Goal: Task Accomplishment & Management: Use online tool/utility

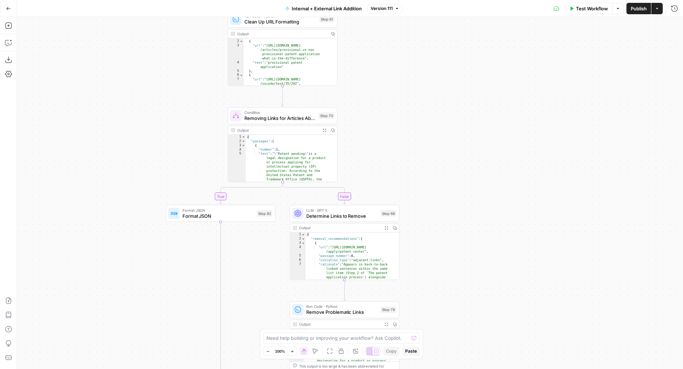
scroll to position [4, 0]
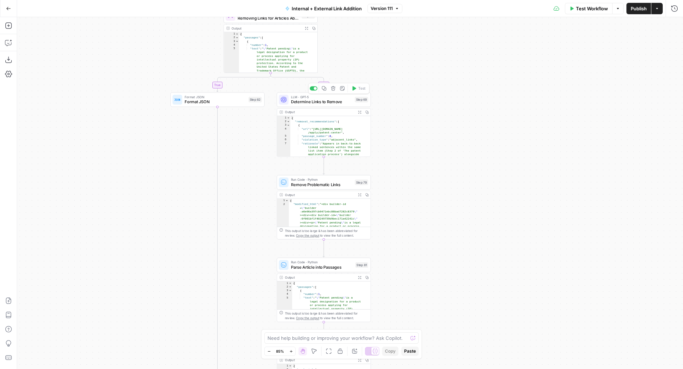
click at [323, 91] on button "Copy step" at bounding box center [324, 88] width 8 height 8
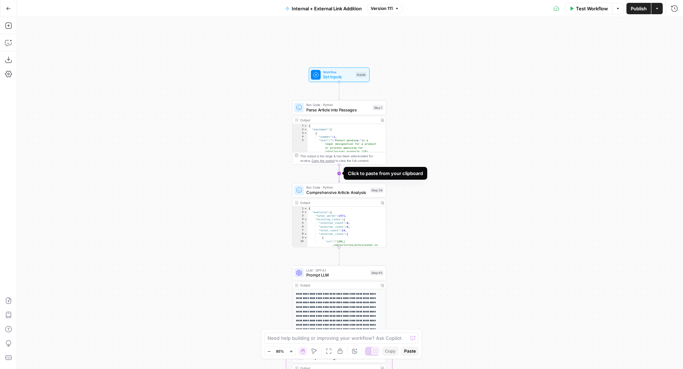
click at [340, 175] on icon "Edge from step_1 to step_38" at bounding box center [339, 173] width 2 height 18
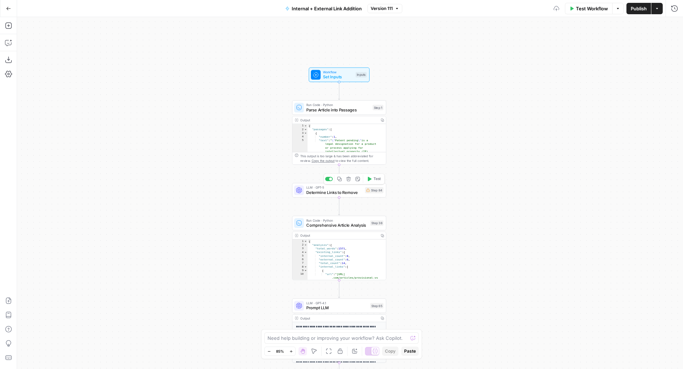
click at [322, 188] on span "LLM · GPT-5" at bounding box center [334, 187] width 56 height 5
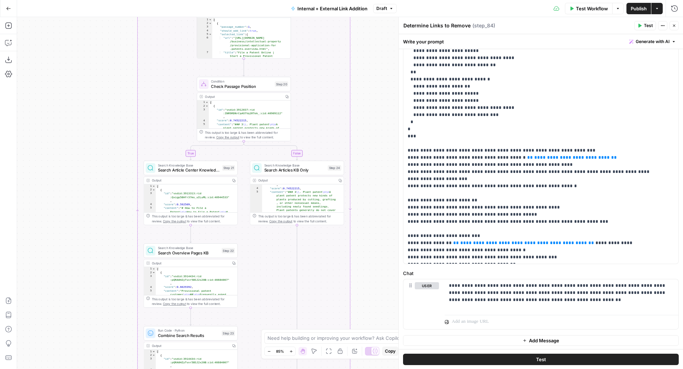
scroll to position [53, 0]
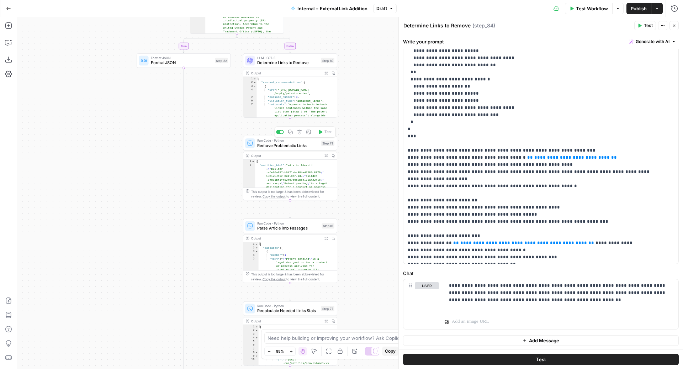
click at [291, 132] on icon "button" at bounding box center [290, 132] width 4 height 4
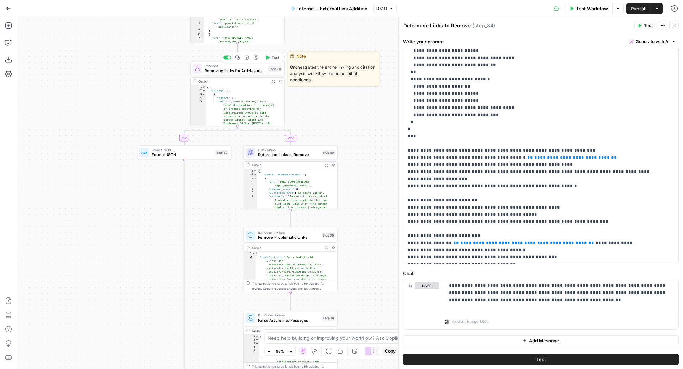
click at [229, 58] on div at bounding box center [228, 57] width 3 height 3
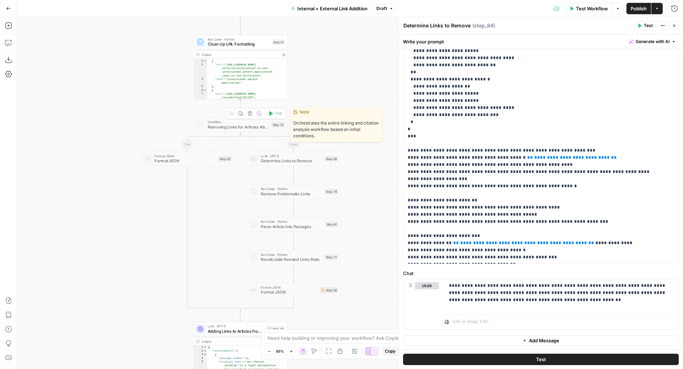
click at [231, 115] on div at bounding box center [231, 113] width 8 height 4
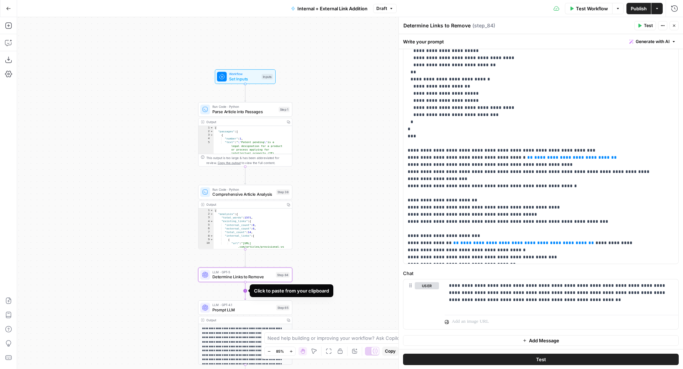
click at [246, 291] on icon "Edge from step_84 to step_65" at bounding box center [245, 291] width 2 height 18
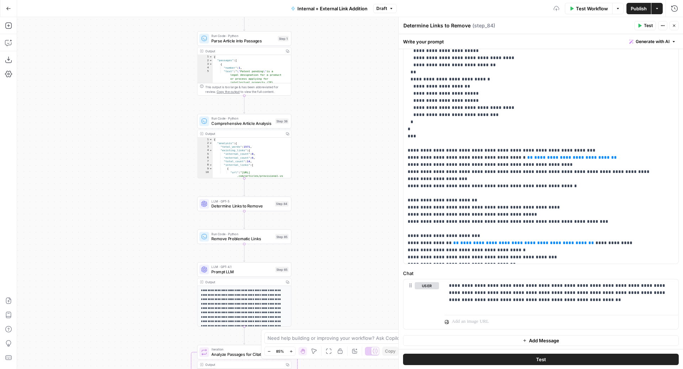
click at [221, 241] on span "Remove Problematic Links" at bounding box center [242, 239] width 62 height 6
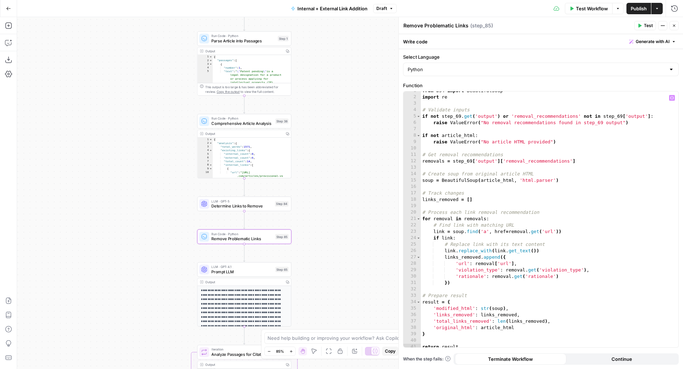
scroll to position [0, 0]
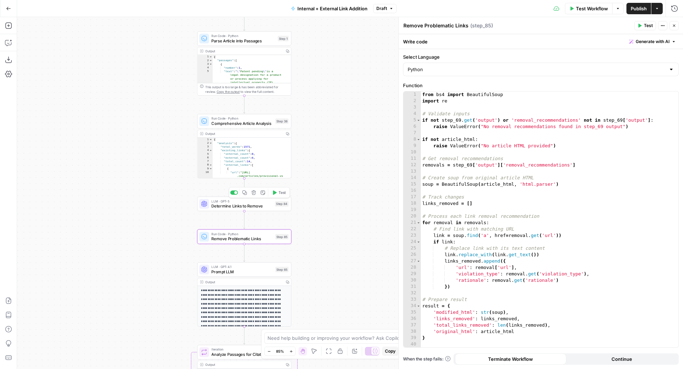
click at [252, 208] on span "Determine Links to Remove" at bounding box center [241, 206] width 61 height 6
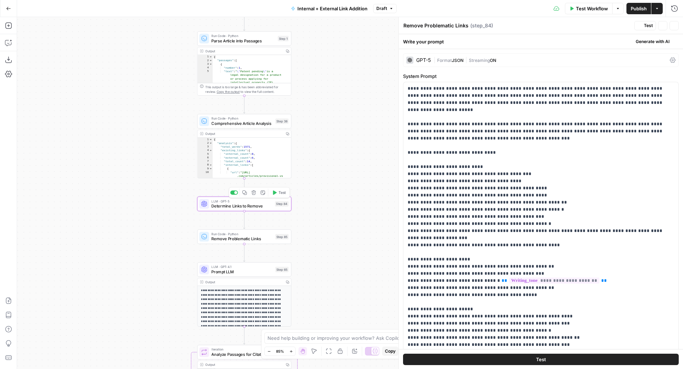
type textarea "Determine Links to Remove"
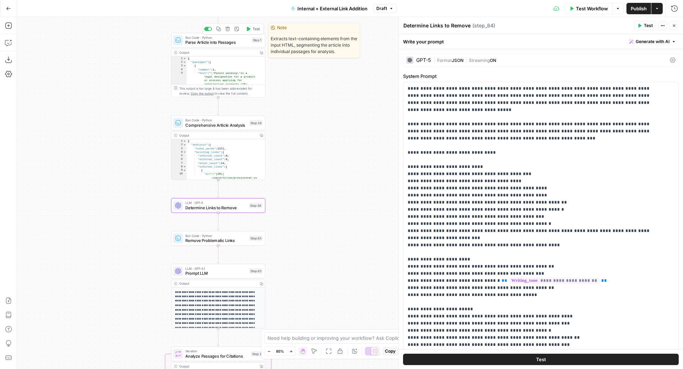
click at [223, 38] on span "Run Code · Python" at bounding box center [217, 37] width 64 height 5
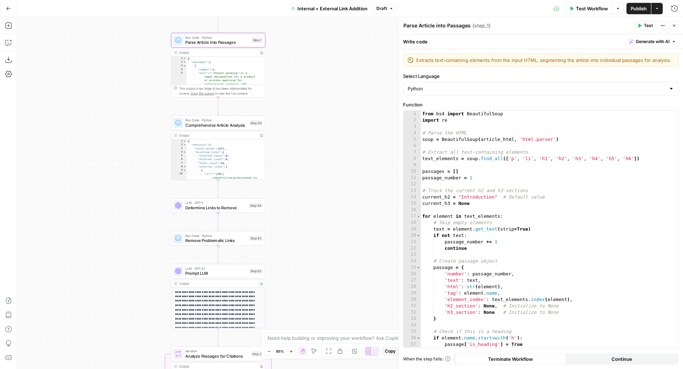
click at [674, 28] on button "Close" at bounding box center [674, 25] width 9 height 9
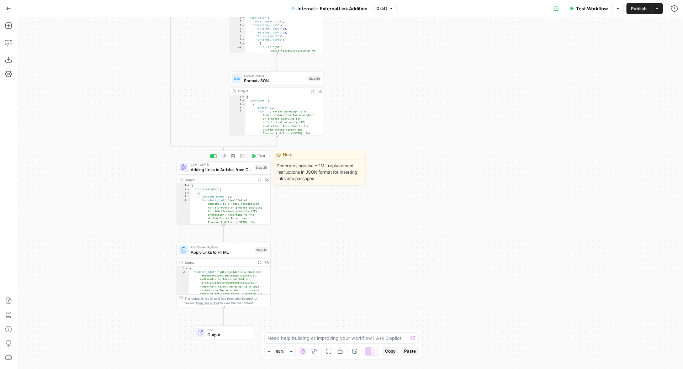
click at [200, 168] on span "Adding Links to Articles from Candidates List" at bounding box center [222, 170] width 62 height 6
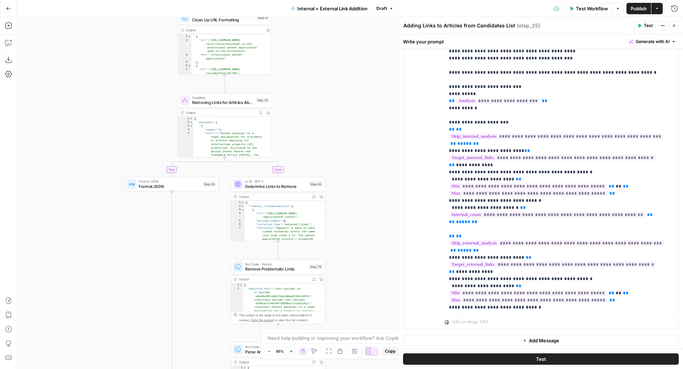
scroll to position [12, 0]
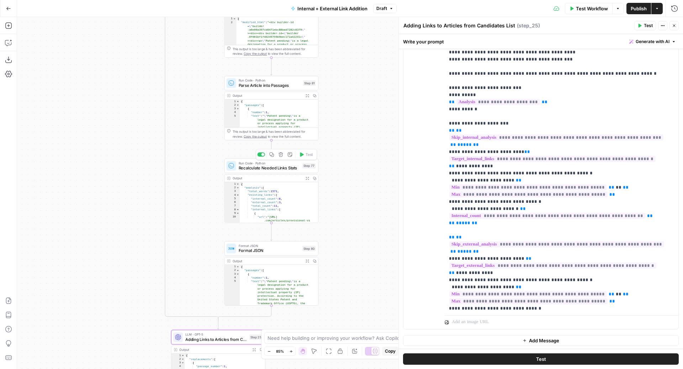
click at [272, 156] on icon "button" at bounding box center [271, 154] width 4 height 4
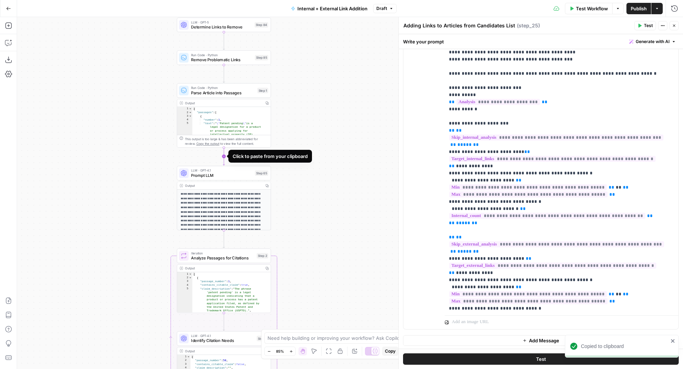
click at [225, 157] on icon "Edge from step_1 to step_65" at bounding box center [224, 156] width 2 height 18
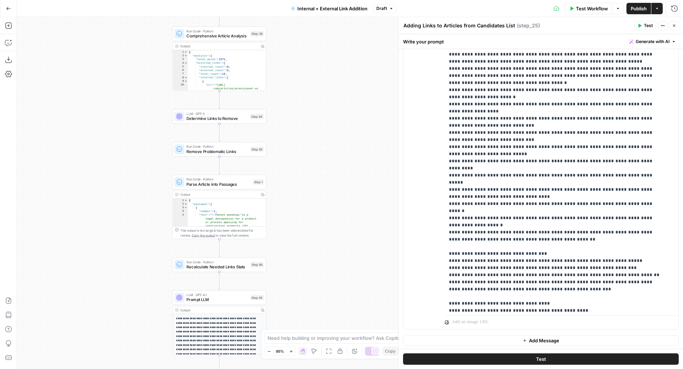
scroll to position [1059, 0]
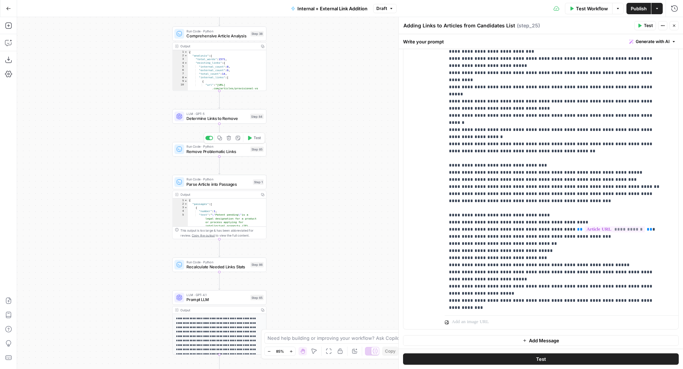
click at [251, 147] on div "Step 85" at bounding box center [257, 149] width 14 height 5
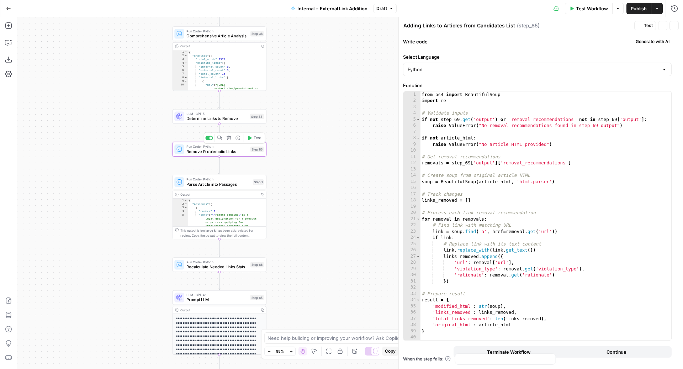
type textarea "Remove Problematic Links"
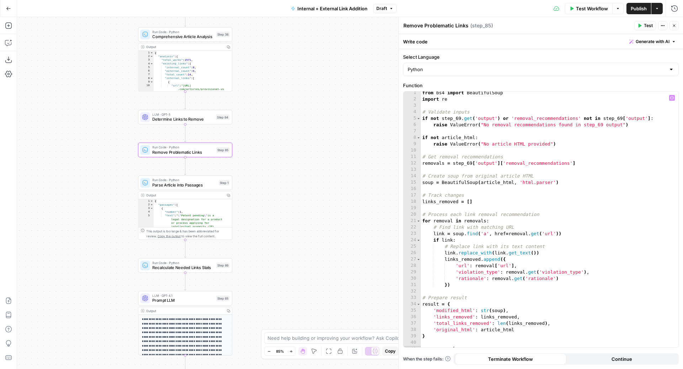
scroll to position [0, 0]
click at [461, 121] on div "from bs4 import BeautifulSoup import re # Validate inputs if not step_69 . get …" at bounding box center [546, 225] width 251 height 269
click at [622, 120] on div "from bs4 import BeautifulSoup import re # Validate inputs if not step_84 . get …" at bounding box center [546, 225] width 251 height 269
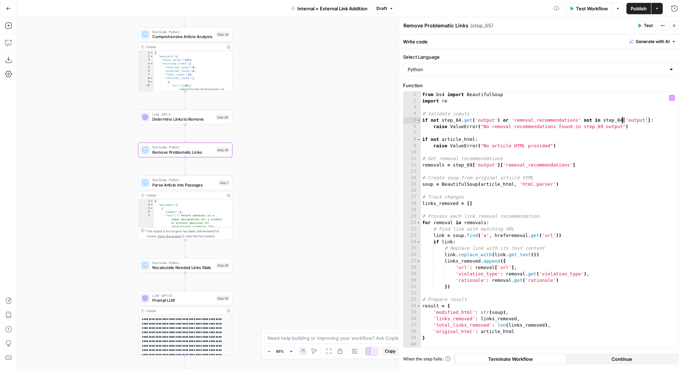
click at [600, 126] on div "from bs4 import BeautifulSoup import re # Validate inputs if not step_84 . get …" at bounding box center [546, 225] width 251 height 269
click at [473, 166] on div "from bs4 import BeautifulSoup import re # Validate inputs if not step_84 . get …" at bounding box center [546, 225] width 251 height 269
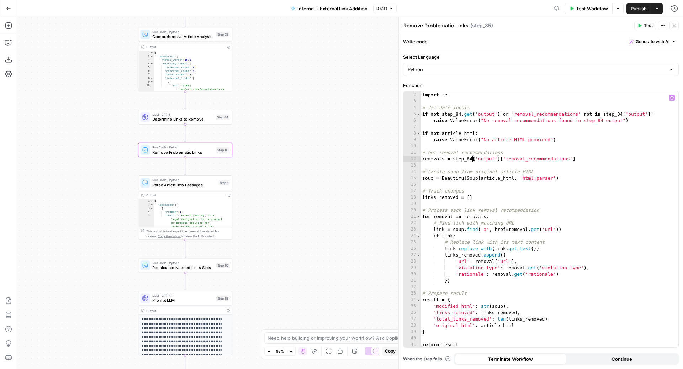
scroll to position [0, 0]
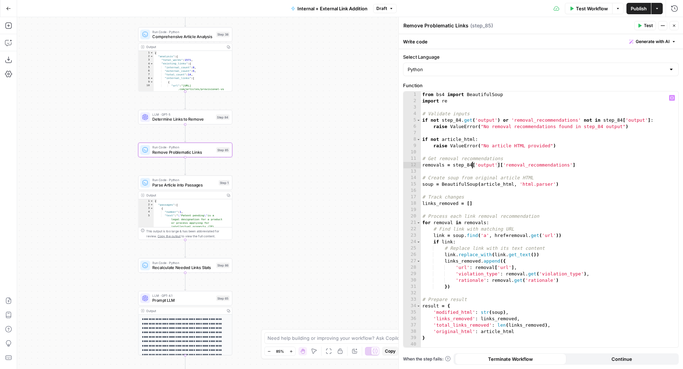
type textarea "**********"
click at [206, 118] on span "Determine Links to Remove" at bounding box center [182, 119] width 61 height 6
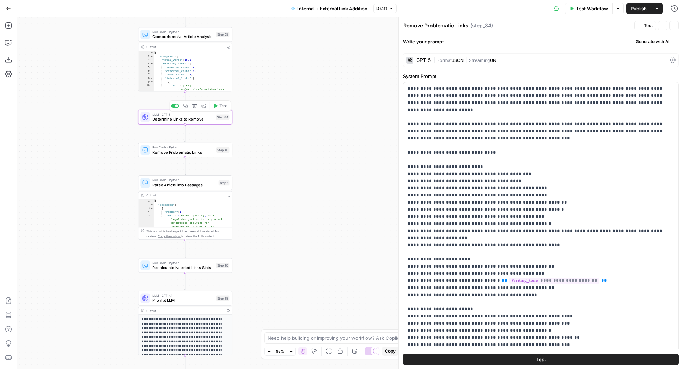
type textarea "Determine Links to Remove"
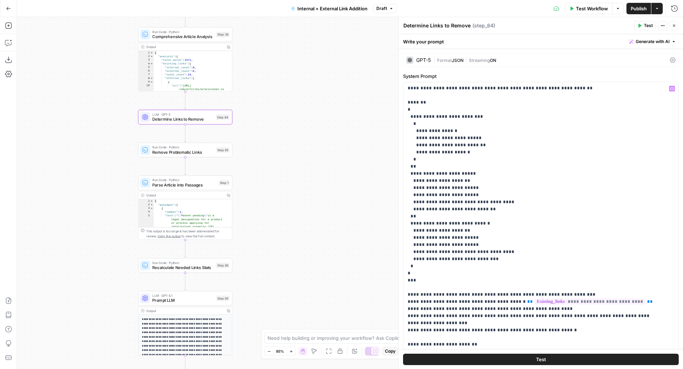
scroll to position [109, 0]
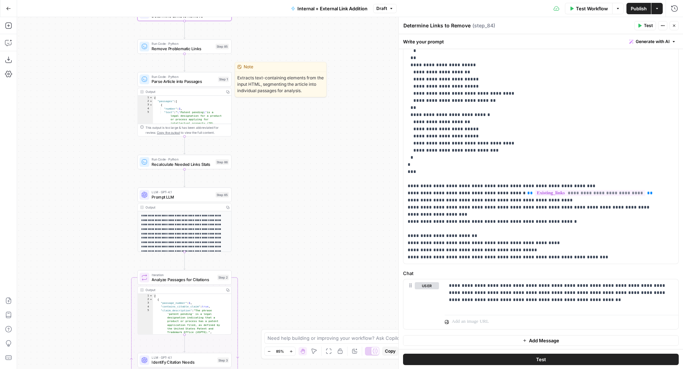
click at [202, 78] on span "Run Code · Python" at bounding box center [184, 76] width 64 height 5
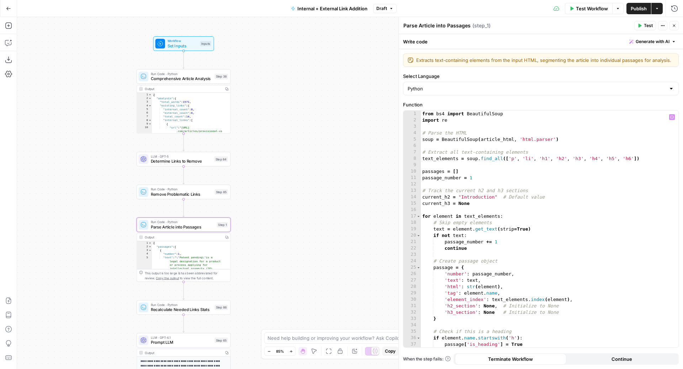
type textarea "**********"
click at [493, 139] on div "from bs4 import BeautifulSoup import re # Parse the HTML soup = BeautifulSoup (…" at bounding box center [546, 236] width 251 height 250
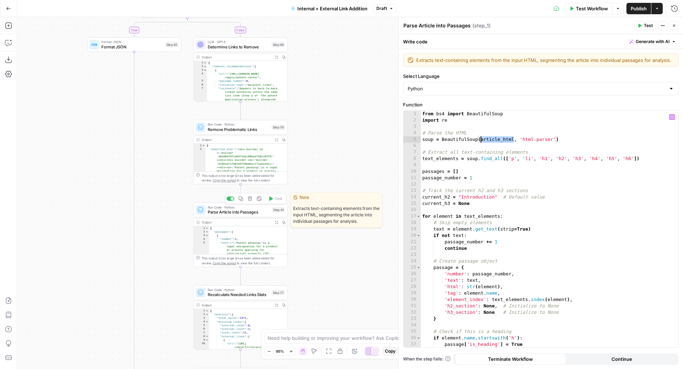
click at [251, 212] on span "Parse Article into Passages" at bounding box center [239, 212] width 62 height 6
click at [498, 202] on div "from bs4 import BeautifulSoup import re # Parse the HTML soup = BeautifulSoup (…" at bounding box center [546, 236] width 251 height 250
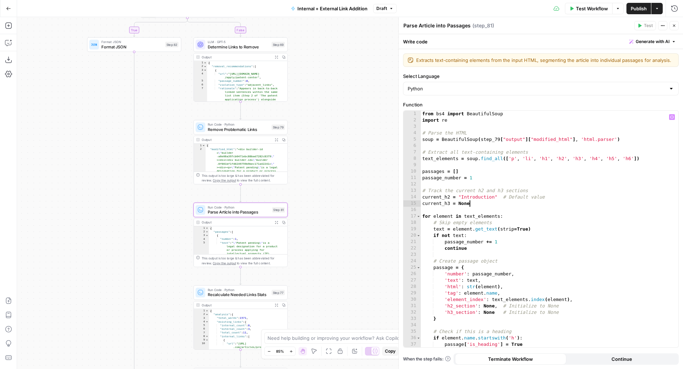
type textarea "**********"
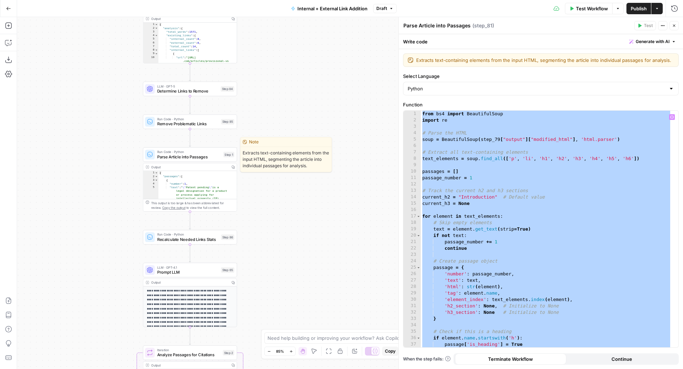
click at [208, 154] on span "Parse Article into Passages" at bounding box center [189, 157] width 64 height 6
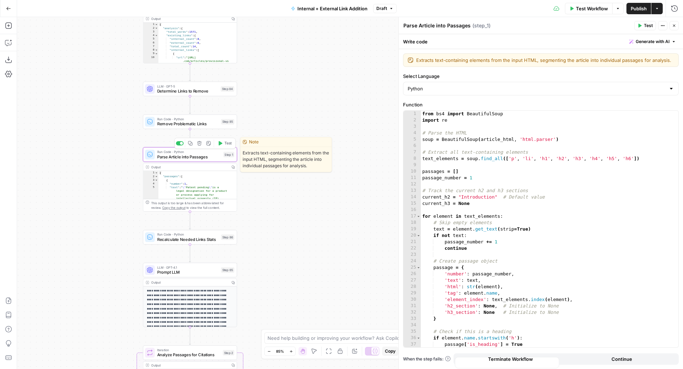
click at [486, 185] on div "from bs4 import BeautifulSoup import re # Parse the HTML soup = BeautifulSoup (…" at bounding box center [546, 232] width 250 height 243
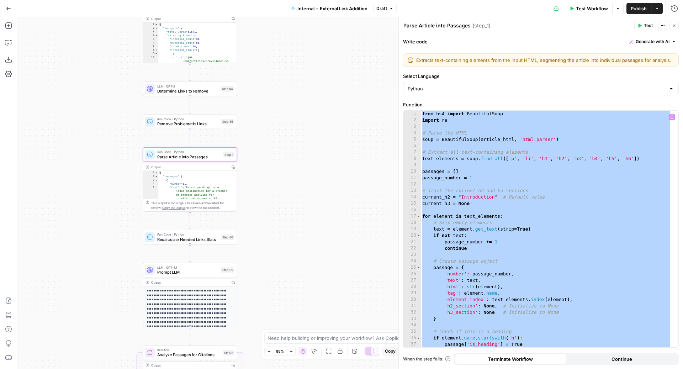
paste textarea
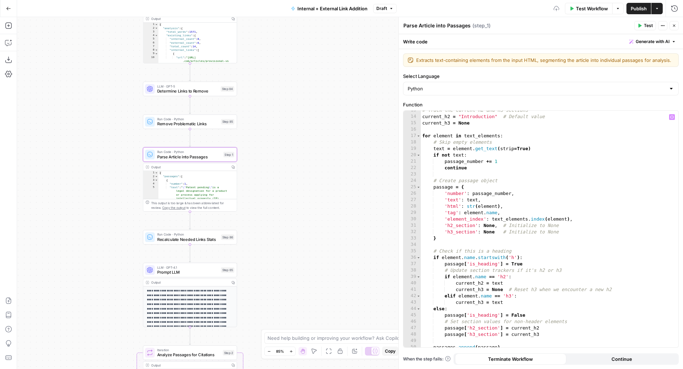
scroll to position [0, 0]
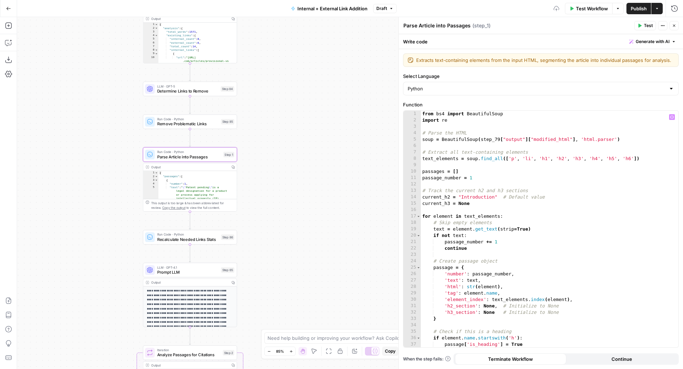
click at [500, 139] on div "from bs4 import BeautifulSoup import re # Parse the HTML soup = BeautifulSoup (…" at bounding box center [546, 236] width 251 height 250
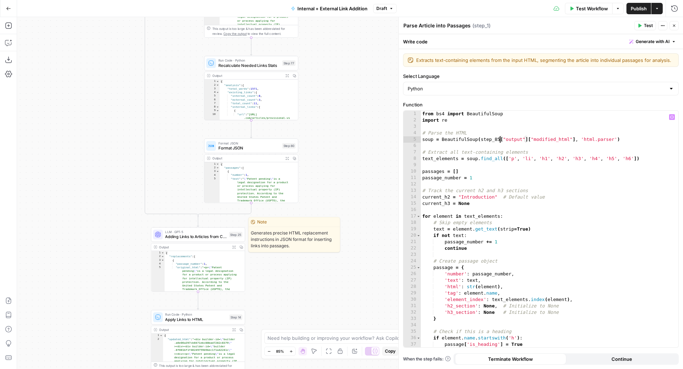
type textarea "**********"
click at [223, 235] on span "Adding Links to Articles from Candidates List" at bounding box center [196, 237] width 62 height 6
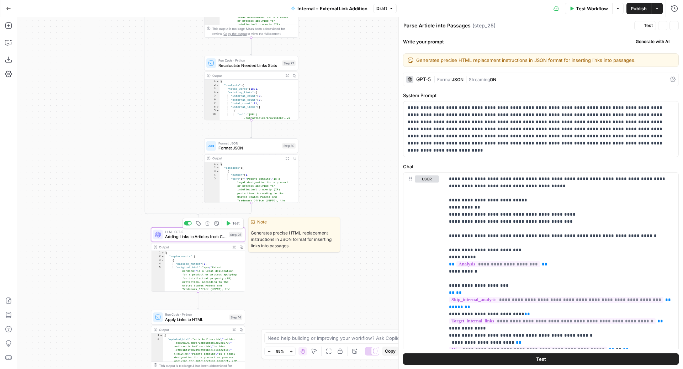
type textarea "Adding Links to Articles from Candidates List"
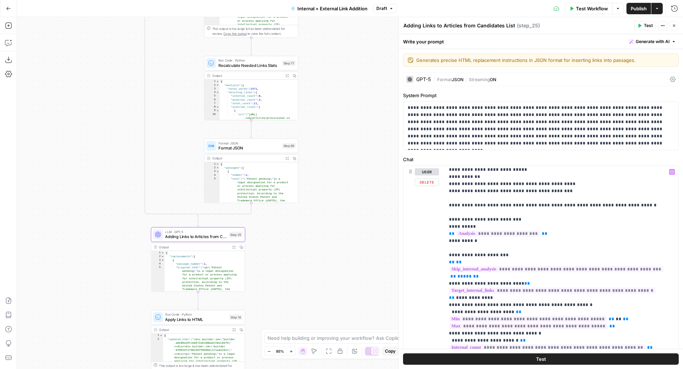
scroll to position [72, 0]
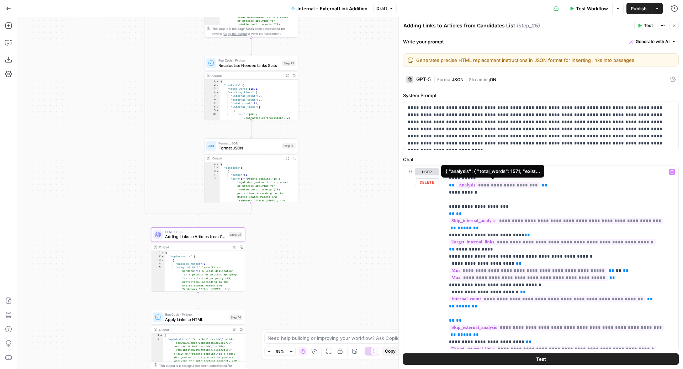
click at [507, 184] on span "**********" at bounding box center [498, 185] width 84 height 6
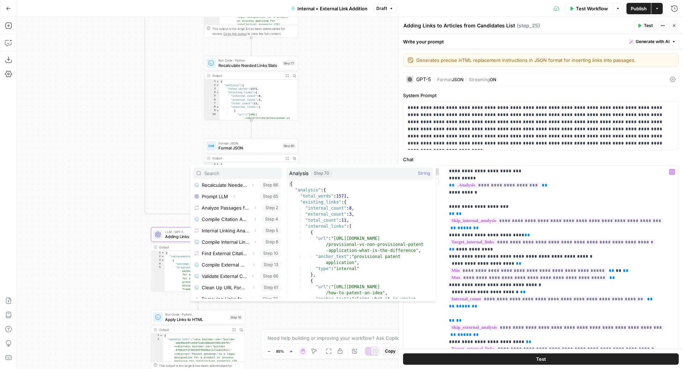
scroll to position [125, 0]
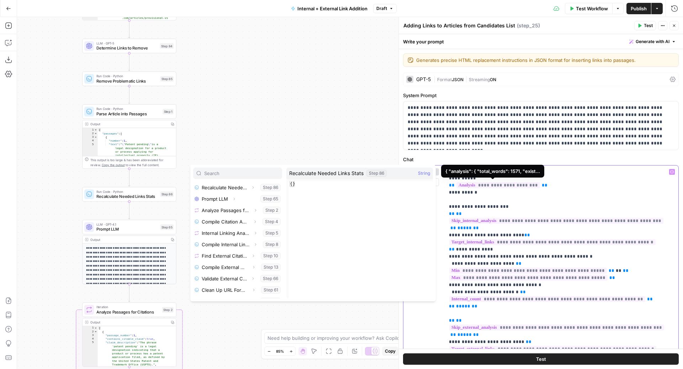
click at [508, 186] on span "**********" at bounding box center [498, 185] width 84 height 6
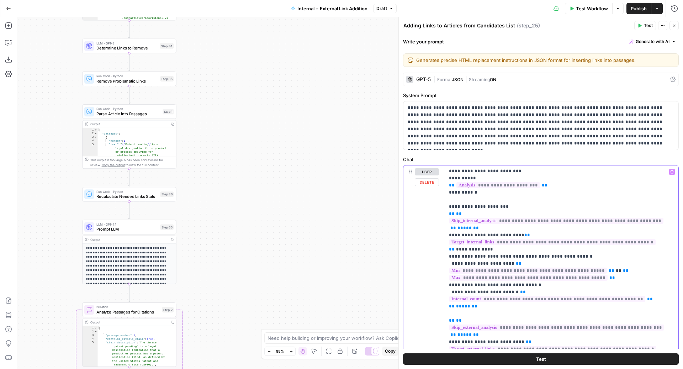
click at [542, 186] on span "**" at bounding box center [545, 185] width 6 height 5
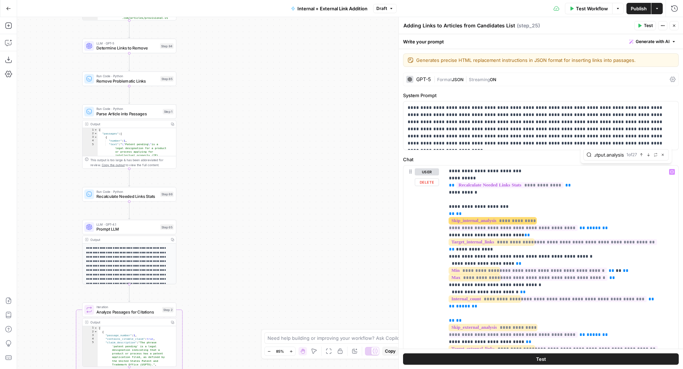
scroll to position [0, 24]
type input "step_70.output.analysis"
click at [655, 155] on icon "button" at bounding box center [656, 155] width 4 height 4
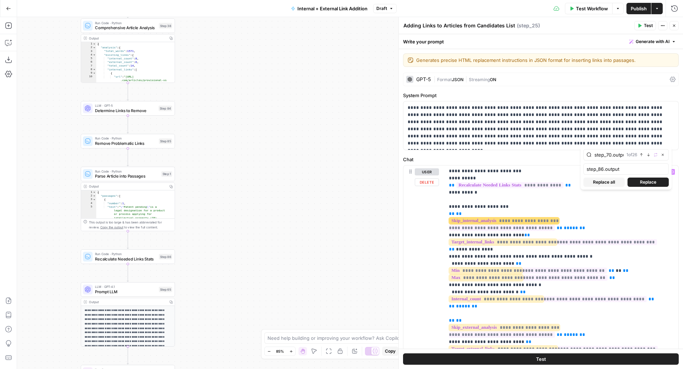
type input "step_86.output"
click at [606, 180] on span "Replace all" at bounding box center [604, 182] width 22 height 6
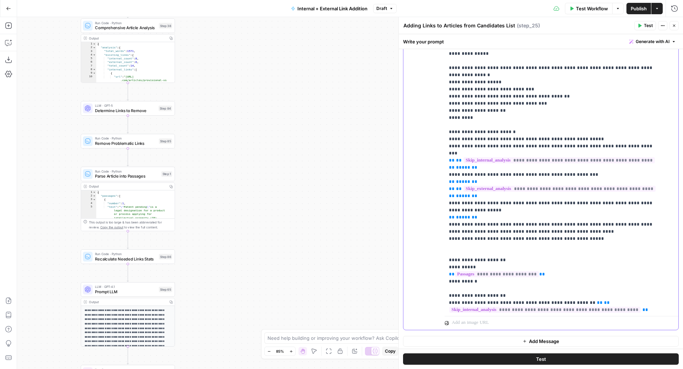
scroll to position [1293, 0]
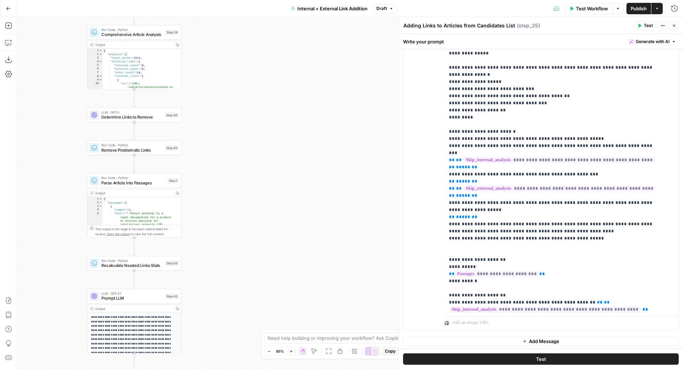
click at [510, 271] on span "**********" at bounding box center [497, 274] width 84 height 6
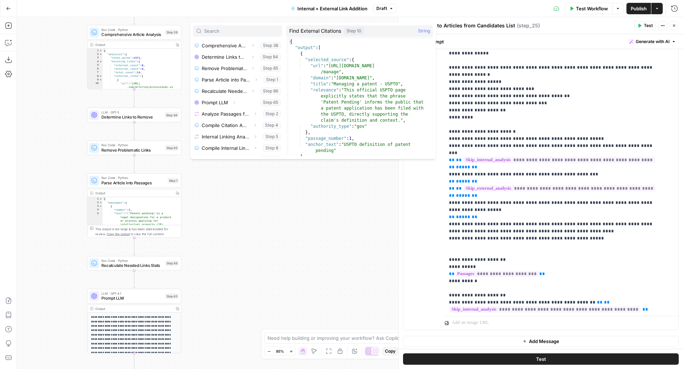
scroll to position [71, 0]
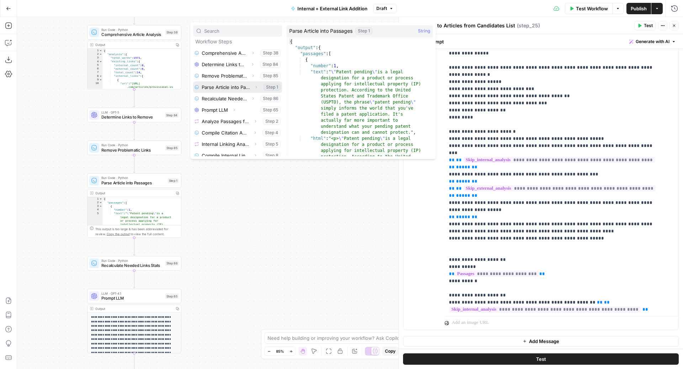
click at [254, 85] on icon "button" at bounding box center [256, 87] width 4 height 4
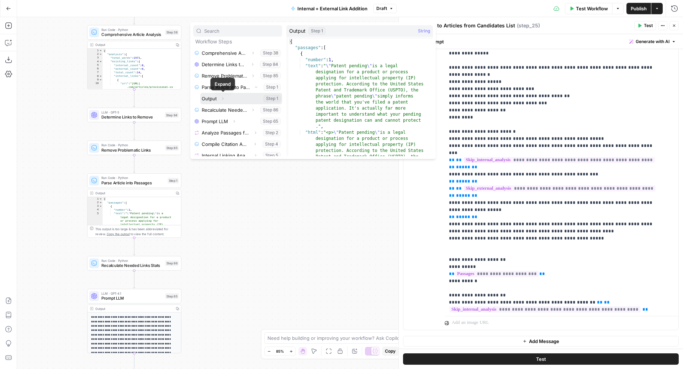
click at [224, 99] on icon "button" at bounding box center [223, 98] width 4 height 4
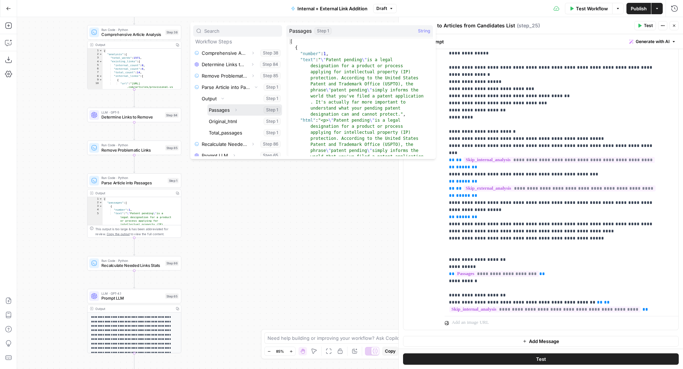
click at [226, 110] on button "Select variable Passages" at bounding box center [244, 109] width 75 height 11
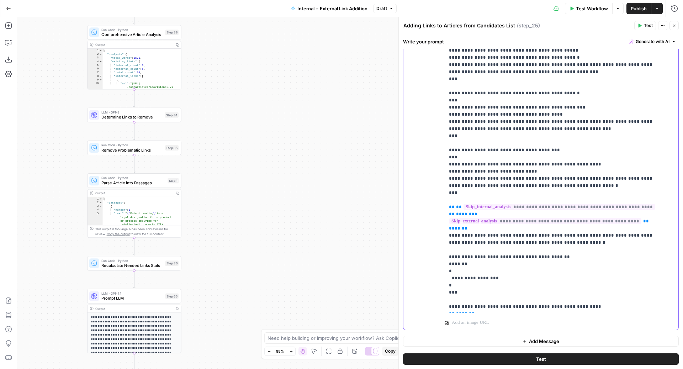
scroll to position [143, 0]
click at [675, 24] on span "E" at bounding box center [673, 23] width 6 height 7
click at [675, 28] on button "Close" at bounding box center [674, 25] width 9 height 9
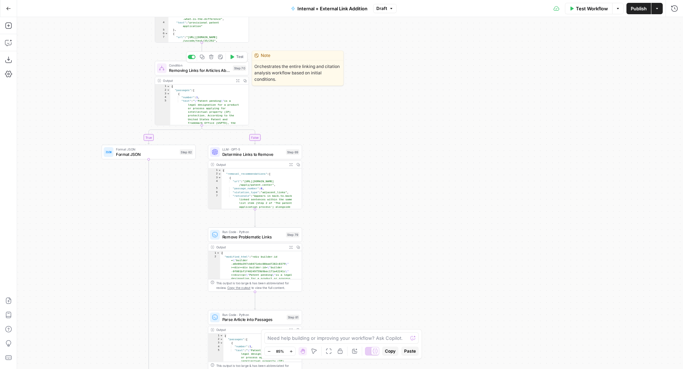
click at [192, 55] on div at bounding box center [192, 57] width 8 height 4
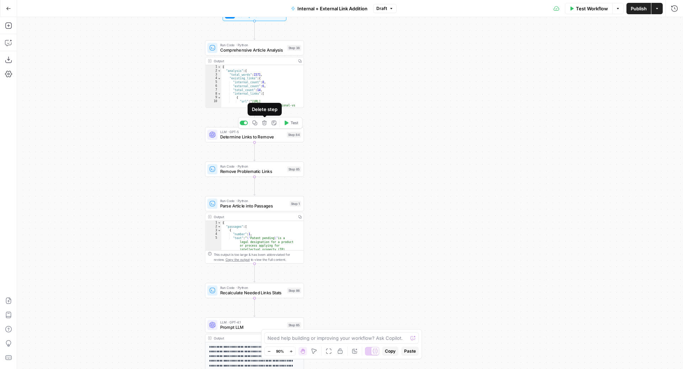
click at [289, 124] on button "Test" at bounding box center [291, 123] width 20 height 8
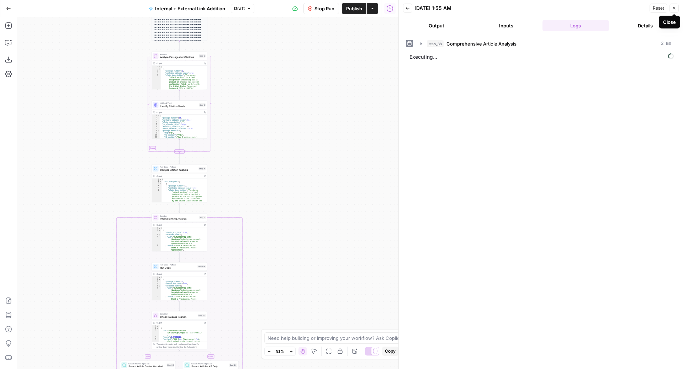
click at [674, 10] on icon "button" at bounding box center [674, 8] width 4 height 4
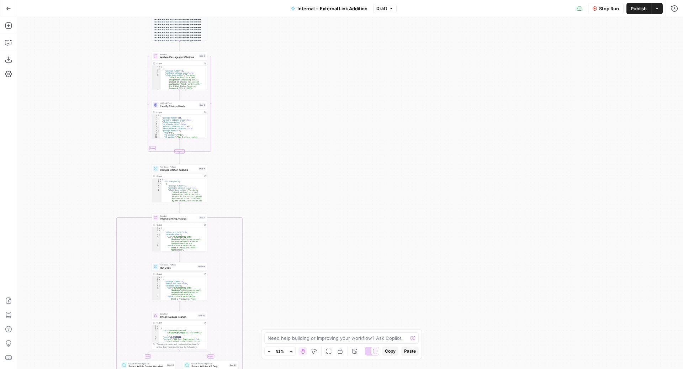
click at [606, 13] on button "Stop Run" at bounding box center [606, 8] width 36 height 11
click at [588, 12] on span "Test Workflow" at bounding box center [592, 8] width 32 height 7
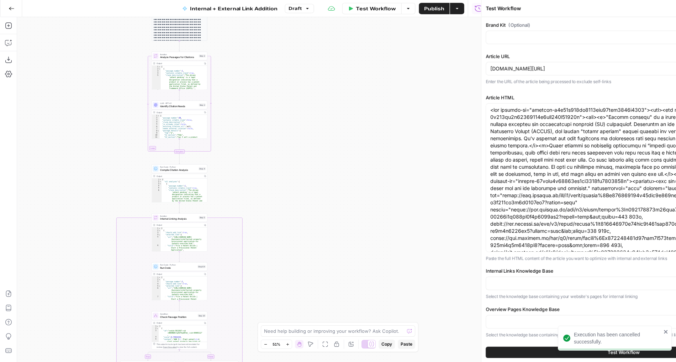
type input "LegalZoom LLC"
type input "Articles Center Sitemap"
type input "Overview Pages Sitemap"
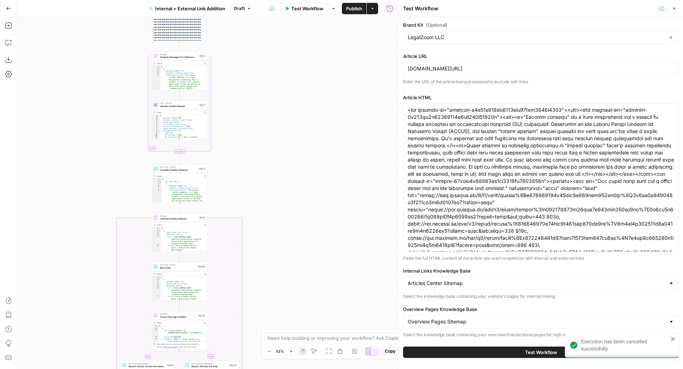
click at [508, 348] on button "Test Workflow" at bounding box center [541, 352] width 276 height 11
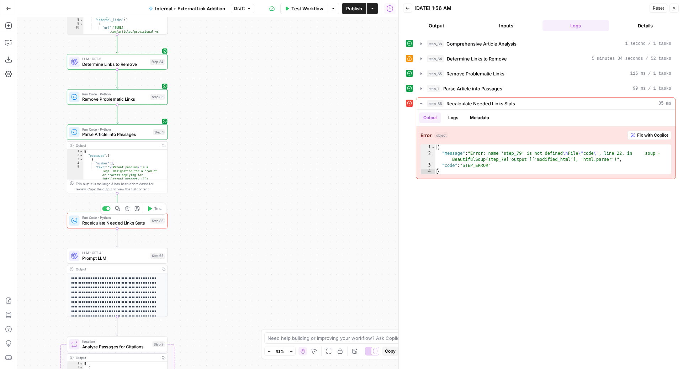
click at [133, 222] on span "Recalculate Needed Links Stats" at bounding box center [115, 223] width 66 height 6
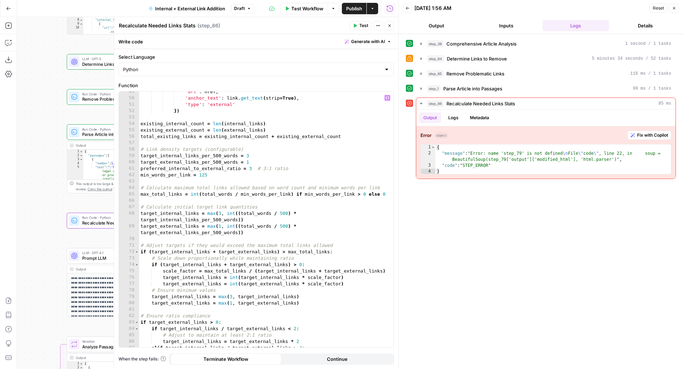
scroll to position [480, 0]
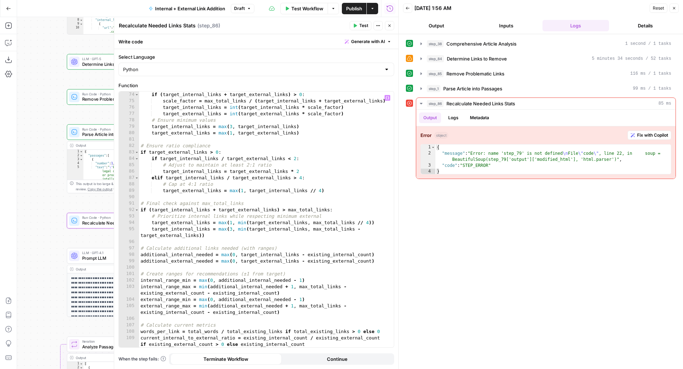
click at [283, 199] on div "# Scale down proportionally while maintaining ratio if ( target_internal_links …" at bounding box center [263, 223] width 248 height 276
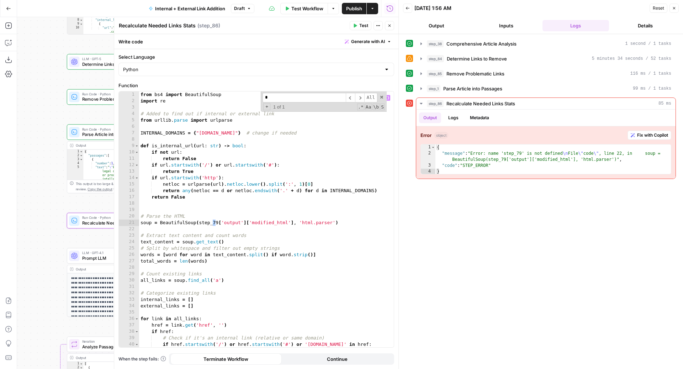
scroll to position [0, 0]
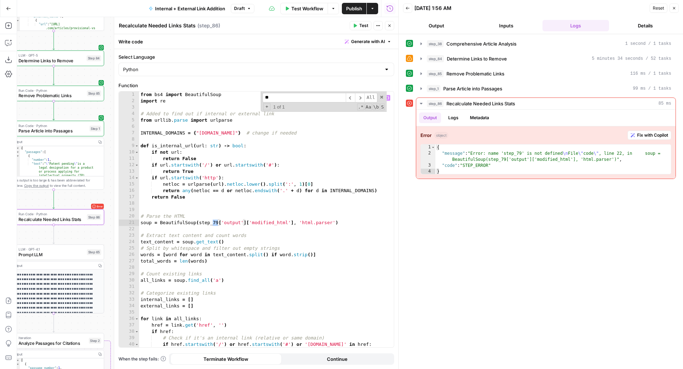
type input "**"
click at [217, 223] on div "from bs4 import BeautifulSoup import re # Added to find out if internal or exte…" at bounding box center [263, 225] width 248 height 269
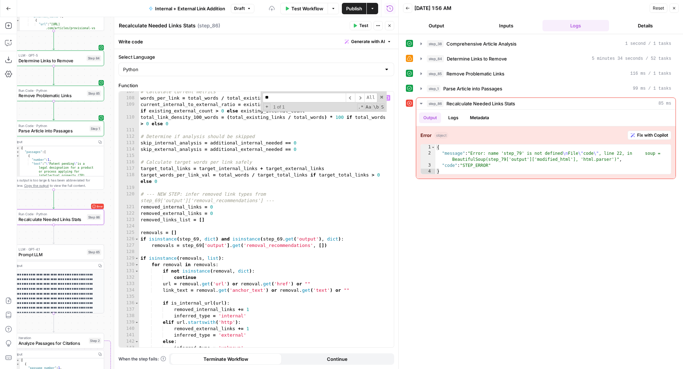
scroll to position [817, 0]
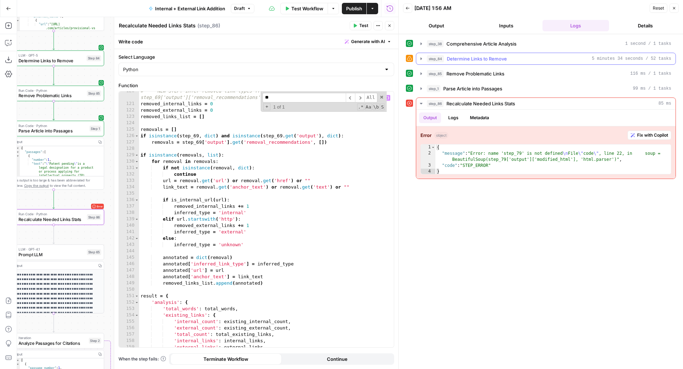
type textarea "**********"
click at [492, 58] on span "Determine Links to Remove" at bounding box center [477, 58] width 60 height 7
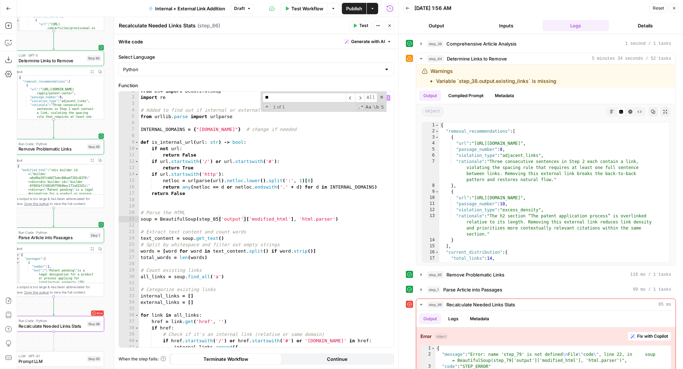
scroll to position [0, 0]
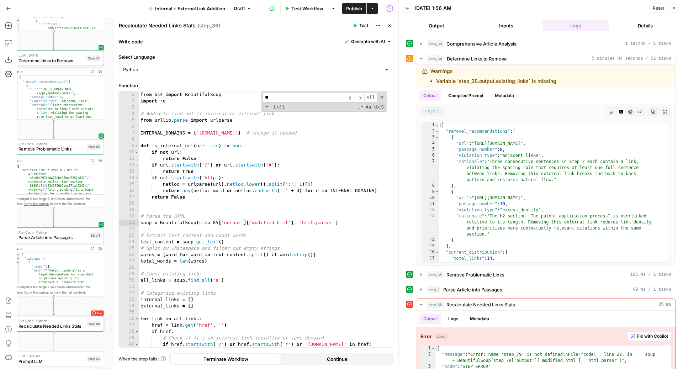
click at [363, 25] on span "Test" at bounding box center [363, 25] width 9 height 6
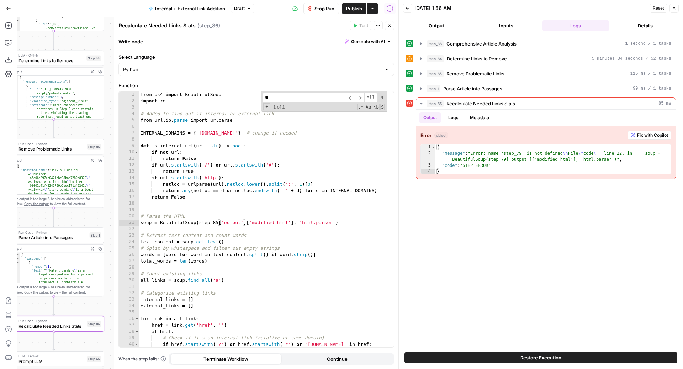
click at [391, 28] on button "Close" at bounding box center [389, 25] width 9 height 9
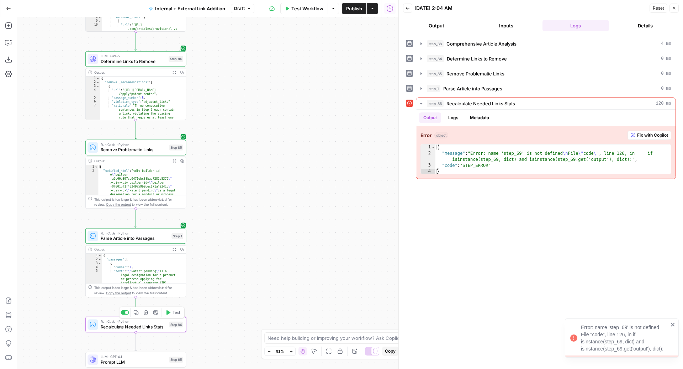
click at [146, 323] on span "Recalculate Needed Links Stats" at bounding box center [134, 326] width 66 height 6
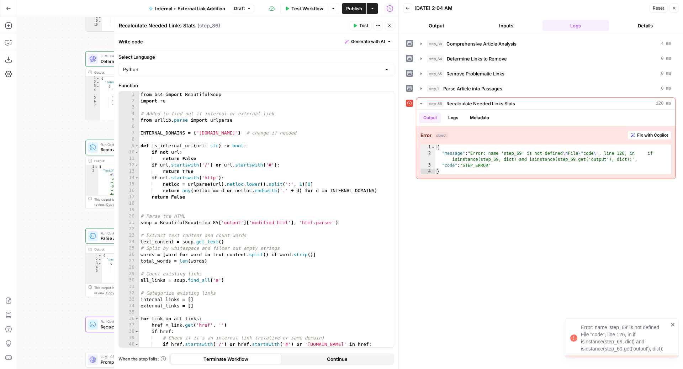
click at [258, 228] on div "from bs4 import BeautifulSoup import re # Added to find out if internal or exte…" at bounding box center [263, 225] width 248 height 269
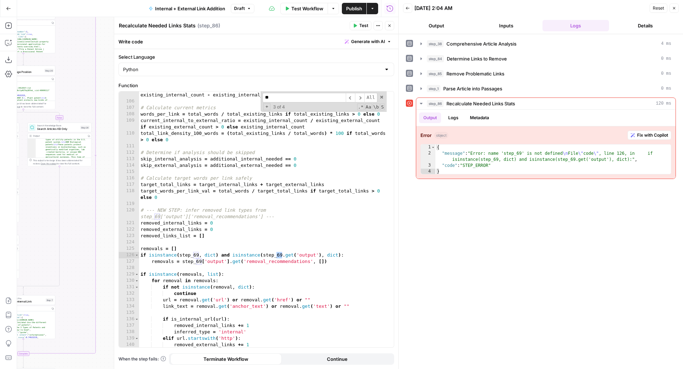
scroll to position [167, 0]
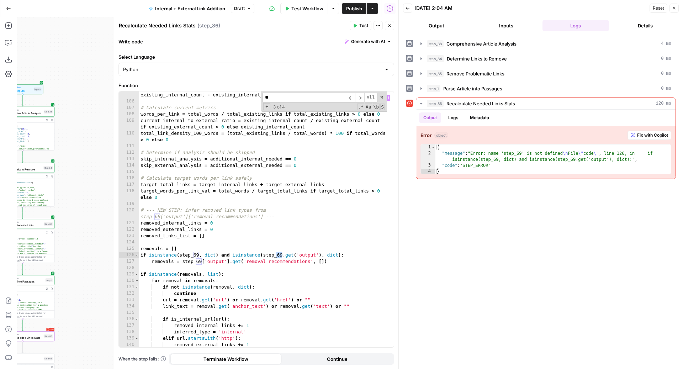
type input "**"
click at [197, 254] on div "external_range_max = min ( additional_external_needed + 1 , max_total_links - e…" at bounding box center [263, 223] width 248 height 276
click at [281, 256] on div "external_range_max = min ( additional_external_needed + 1 , max_total_links - e…" at bounding box center [263, 223] width 248 height 276
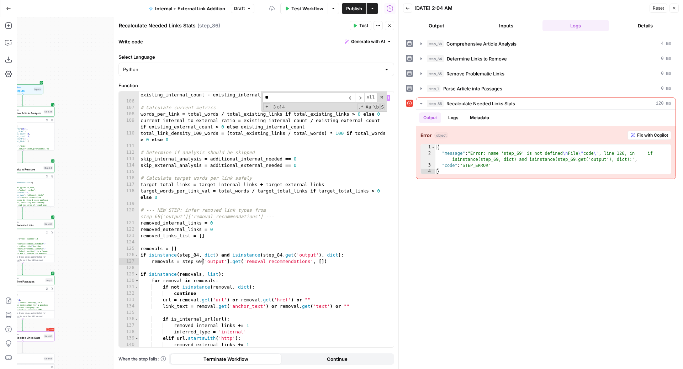
click at [201, 263] on div "external_range_max = min ( additional_external_needed + 1 , max_total_links - e…" at bounding box center [263, 223] width 248 height 276
type textarea "**********"
click at [362, 29] on button "Test" at bounding box center [361, 25] width 22 height 9
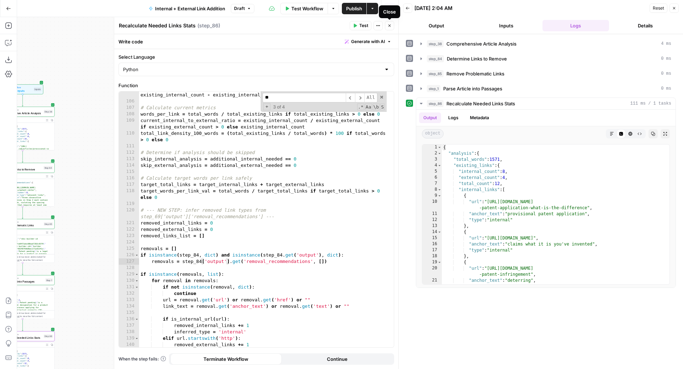
click at [390, 26] on icon "button" at bounding box center [389, 25] width 4 height 4
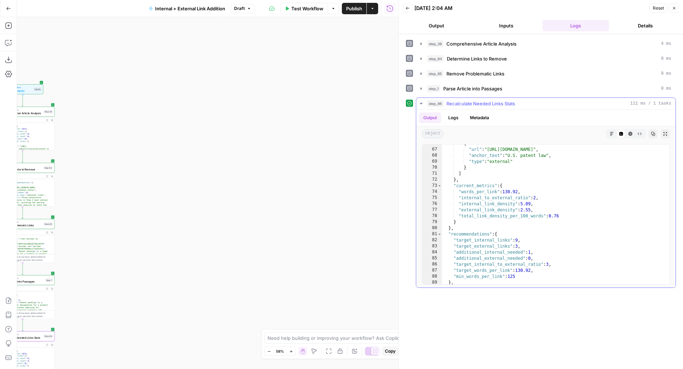
scroll to position [433, 0]
click at [311, 11] on span "Test Workflow" at bounding box center [307, 8] width 32 height 7
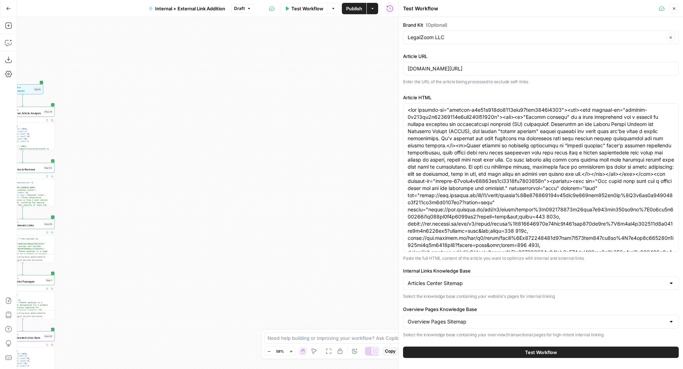
click at [493, 344] on div "Test Workflow" at bounding box center [541, 352] width 276 height 20
click at [481, 352] on button "Test Workflow" at bounding box center [541, 352] width 276 height 11
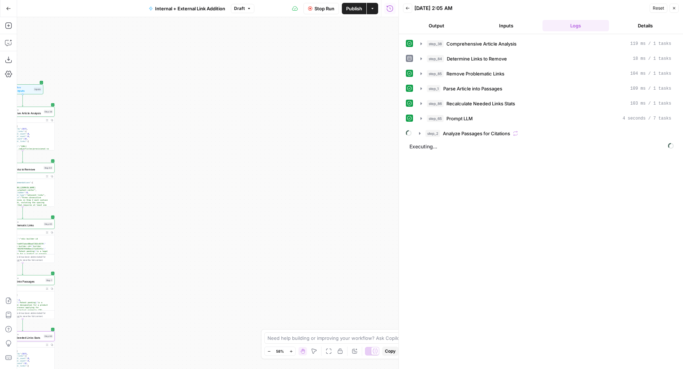
click at [464, 64] on div "step_38 Comprehensive Article Analysis 119 ms / 1 tasks step_84 Determine Links…" at bounding box center [541, 89] width 270 height 102
click at [463, 60] on span "Determine Links to Remove" at bounding box center [477, 58] width 60 height 7
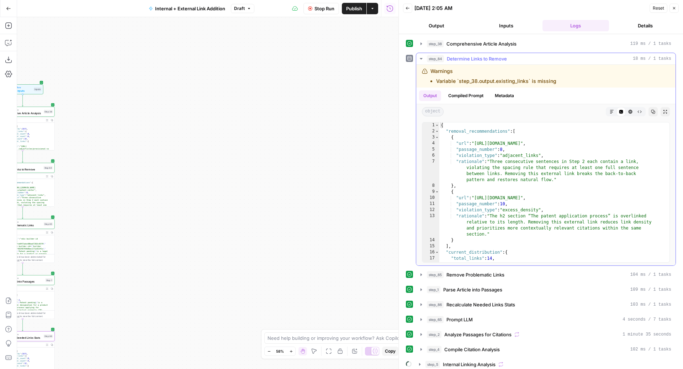
click at [463, 60] on span "Determine Links to Remove" at bounding box center [477, 58] width 60 height 7
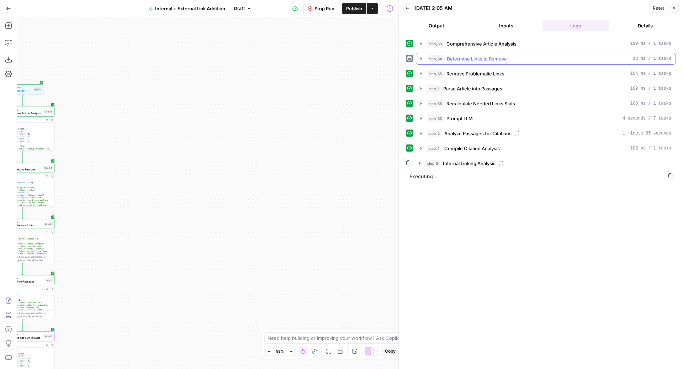
click at [463, 60] on span "Determine Links to Remove" at bounding box center [477, 58] width 60 height 7
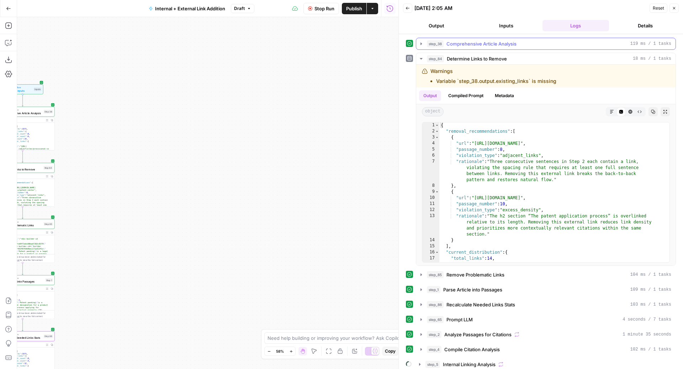
click at [476, 48] on button "step_38 Comprehensive Article Analysis 119 ms / 1 tasks" at bounding box center [545, 43] width 259 height 11
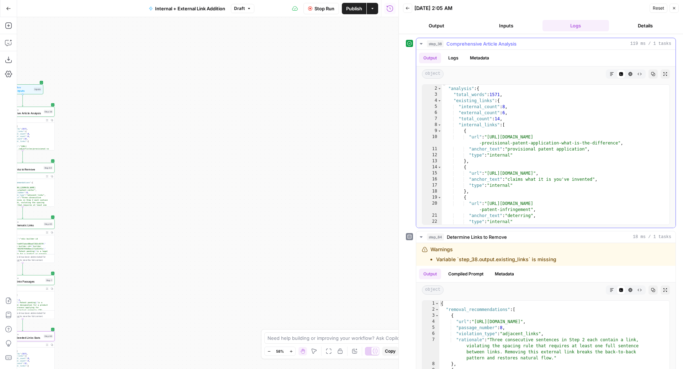
scroll to position [5, 0]
click at [469, 44] on span "Comprehensive Article Analysis" at bounding box center [482, 43] width 70 height 7
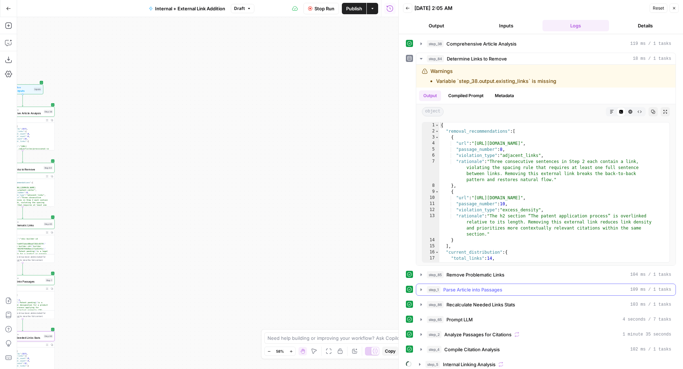
scroll to position [15, 0]
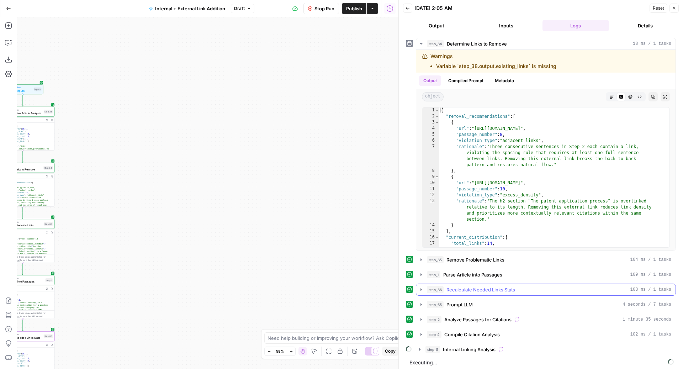
click at [486, 284] on button "step_86 Recalculate Needed Links Stats 103 ms / 1 tasks" at bounding box center [545, 289] width 259 height 11
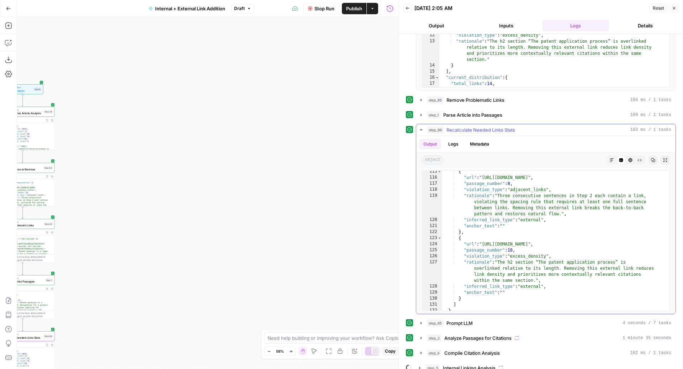
scroll to position [175, 0]
click at [539, 129] on div "step_86 Recalculate Needed Links Stats 103 ms / 1 tasks" at bounding box center [549, 129] width 244 height 7
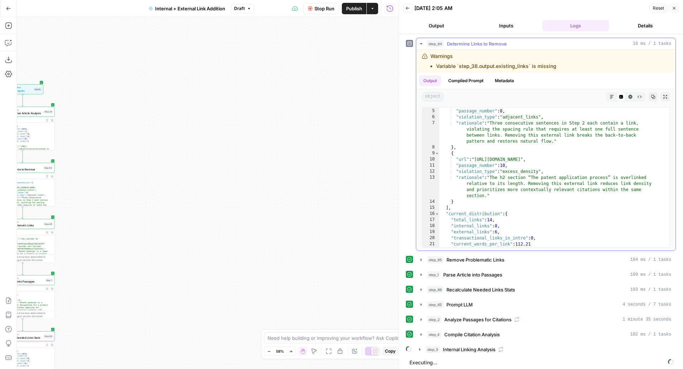
scroll to position [78, 0]
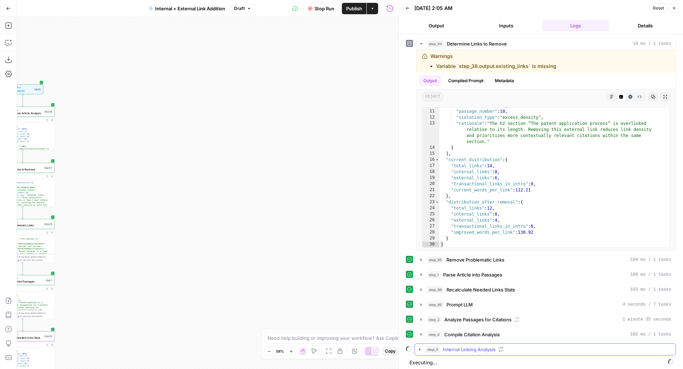
click at [533, 350] on div "step_5 Internal Linking Analysis" at bounding box center [549, 349] width 246 height 7
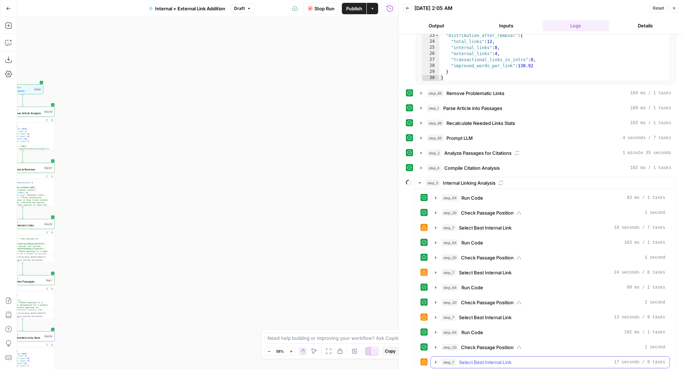
scroll to position [168, 0]
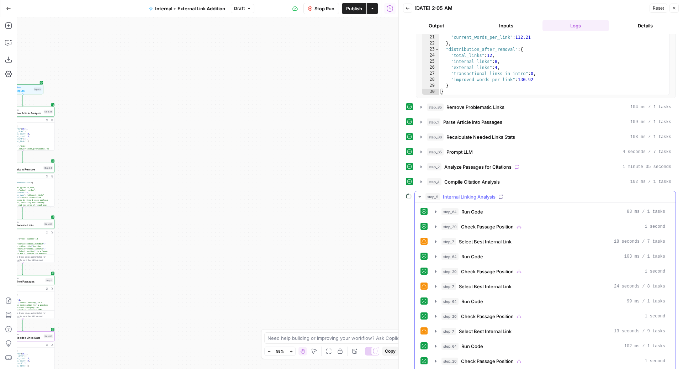
click at [534, 197] on div "step_5 Internal Linking Analysis" at bounding box center [549, 196] width 246 height 7
